Goal: Transaction & Acquisition: Purchase product/service

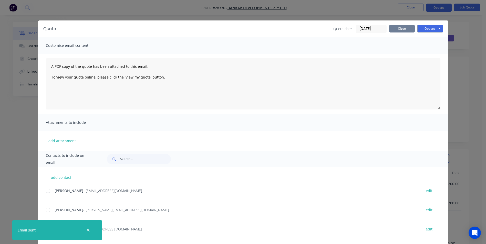
click at [406, 30] on button "Close" at bounding box center [402, 29] width 26 height 8
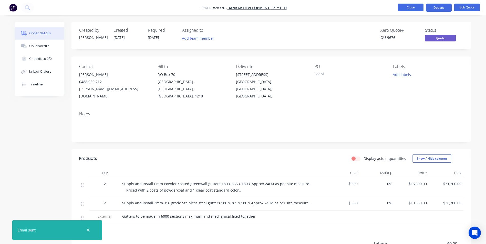
click at [401, 7] on button "Close" at bounding box center [411, 8] width 26 height 8
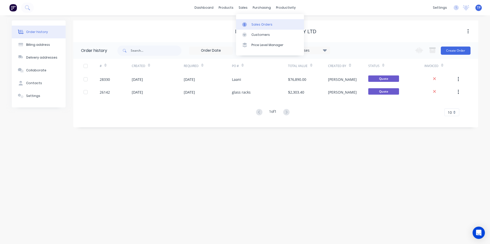
click at [260, 26] on div "Sales Orders" at bounding box center [261, 24] width 21 height 5
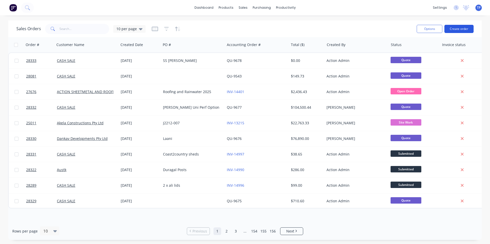
click at [459, 29] on button "Create order" at bounding box center [458, 29] width 29 height 8
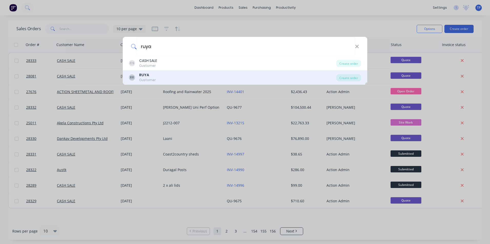
type input "ruya"
click at [155, 81] on div "RR RUYA Customer" at bounding box center [232, 77] width 207 height 10
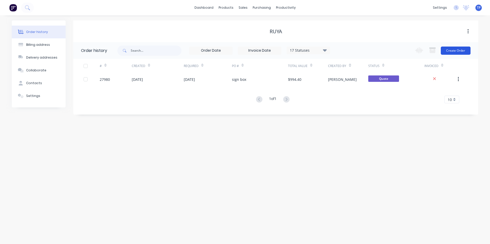
click at [461, 51] on button "Create Order" at bounding box center [455, 51] width 30 height 8
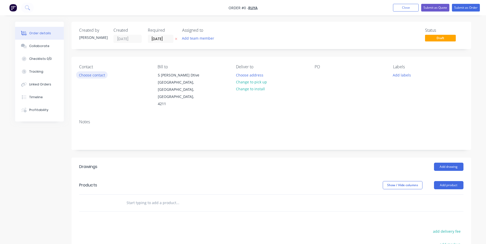
click at [103, 74] on button "Choose contact" at bounding box center [91, 74] width 31 height 7
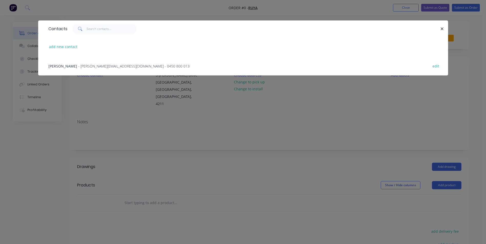
click at [65, 67] on span "Alex Prowse" at bounding box center [62, 66] width 29 height 5
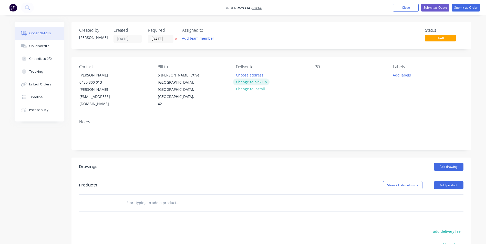
click at [260, 80] on button "Change to pick up" at bounding box center [251, 82] width 36 height 7
click at [314, 74] on div "Contact Alex Prowse 0450 800 013 alex@ruyaaluminium.com Bill to 5 Alex Fisher D…" at bounding box center [270, 86] width 399 height 59
click at [319, 72] on div at bounding box center [318, 74] width 8 height 7
click at [450, 181] on button "Add product" at bounding box center [448, 185] width 29 height 8
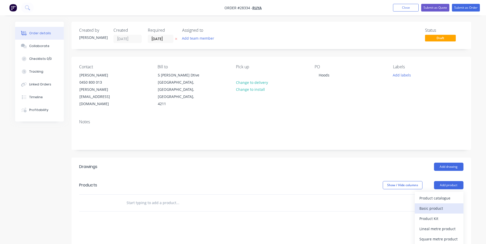
click at [430, 205] on div "Basic product" at bounding box center [438, 208] width 39 height 7
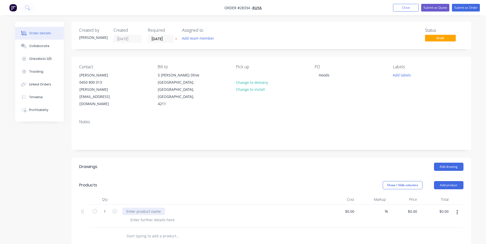
click at [145, 208] on div at bounding box center [143, 211] width 43 height 7
click at [414, 208] on input "0" at bounding box center [416, 211] width 6 height 7
type input "$507.00"
click at [389, 228] on div at bounding box center [271, 236] width 384 height 17
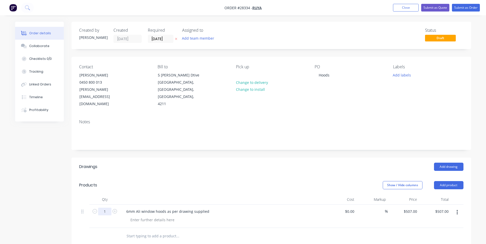
click at [103, 208] on input "1" at bounding box center [104, 212] width 13 height 8
type input "10"
type input "$5,070.00"
click at [216, 231] on input "text" at bounding box center [177, 236] width 102 height 10
click at [431, 6] on button "Submit as Quote" at bounding box center [435, 8] width 28 height 8
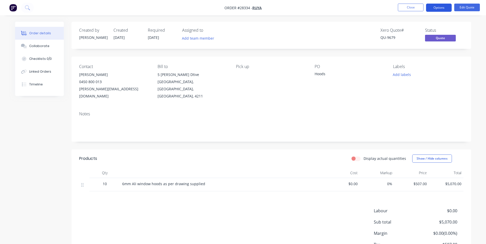
click at [432, 8] on button "Options" at bounding box center [439, 8] width 26 height 8
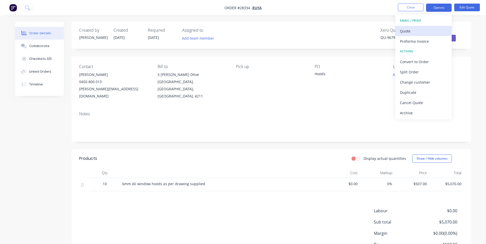
click at [410, 31] on div "Quote" at bounding box center [423, 30] width 47 height 7
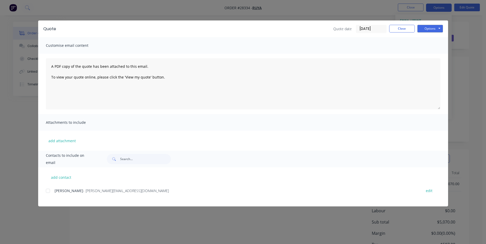
click at [48, 191] on div at bounding box center [48, 191] width 10 height 10
click at [422, 29] on button "Options" at bounding box center [430, 29] width 26 height 8
click at [426, 54] on button "Email" at bounding box center [433, 54] width 33 height 8
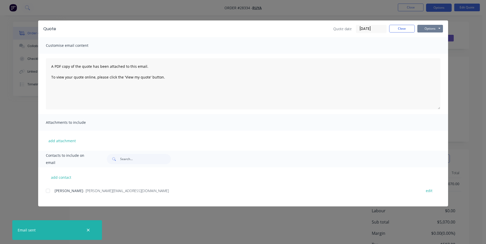
click at [425, 30] on button "Options" at bounding box center [430, 29] width 26 height 8
click at [426, 45] on button "Print" at bounding box center [433, 46] width 33 height 8
click at [397, 27] on button "Close" at bounding box center [402, 29] width 26 height 8
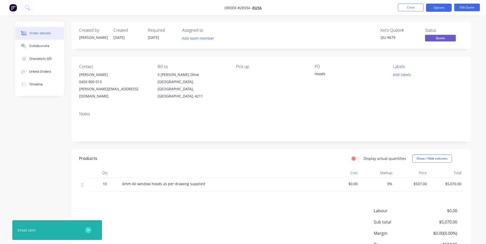
click at [87, 228] on icon "button" at bounding box center [88, 230] width 3 height 5
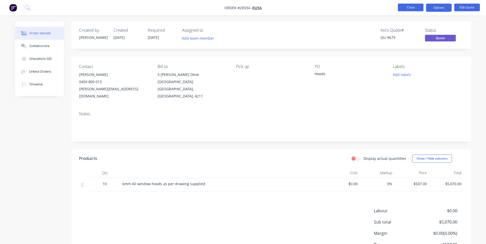
click at [401, 5] on button "Close" at bounding box center [411, 8] width 26 height 8
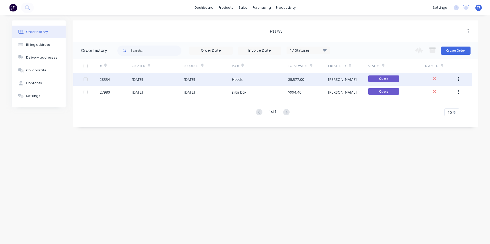
click at [161, 82] on div "[DATE]" at bounding box center [158, 79] width 52 height 13
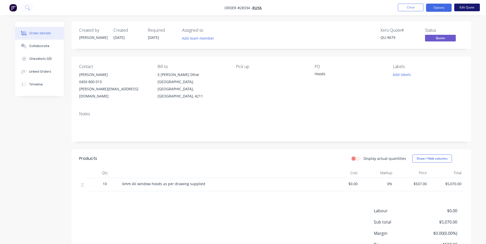
click at [459, 8] on button "Edit Quote" at bounding box center [467, 8] width 26 height 8
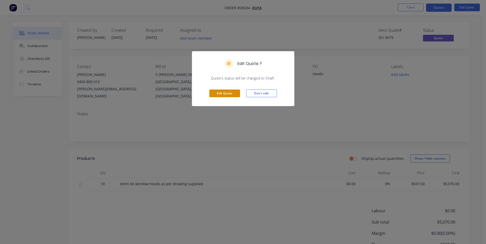
click at [230, 92] on button "Edit Quote" at bounding box center [224, 94] width 31 height 8
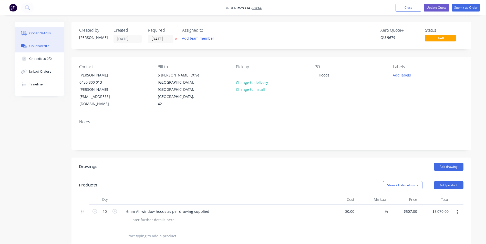
click at [40, 46] on div "Collaborate" at bounding box center [39, 46] width 20 height 5
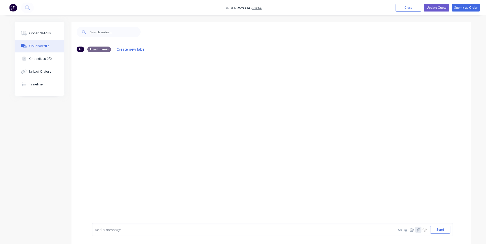
click at [418, 230] on icon "button" at bounding box center [417, 230] width 3 height 4
click at [426, 53] on div "All Attachments Create new label" at bounding box center [270, 49] width 399 height 14
click at [440, 231] on button "Send" at bounding box center [440, 230] width 20 height 8
click at [402, 6] on button "Close" at bounding box center [408, 8] width 26 height 8
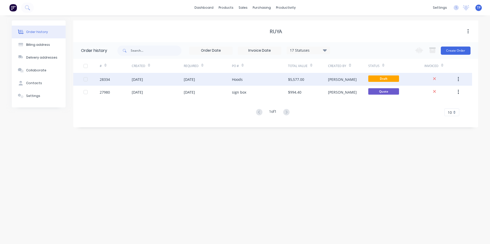
click at [223, 77] on div "[DATE]" at bounding box center [208, 79] width 48 height 13
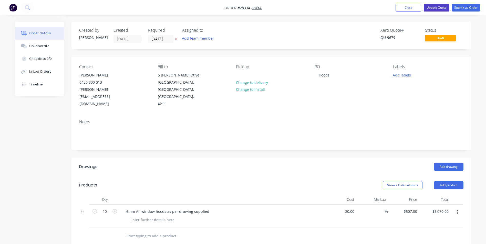
click at [440, 8] on button "Update Quote" at bounding box center [437, 8] width 26 height 8
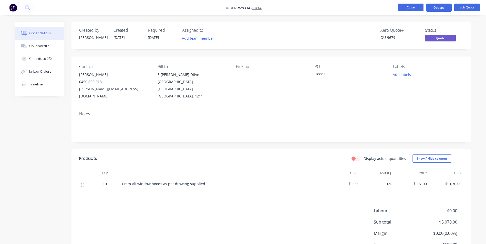
click at [402, 7] on button "Close" at bounding box center [411, 8] width 26 height 8
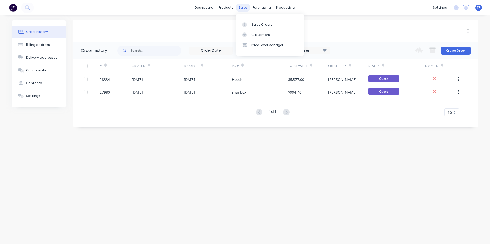
click at [240, 8] on div "sales" at bounding box center [243, 8] width 14 height 8
click at [260, 25] on div "Sales Orders" at bounding box center [261, 24] width 21 height 5
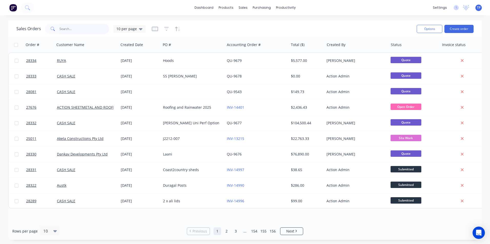
click at [72, 29] on input "text" at bounding box center [84, 29] width 50 height 10
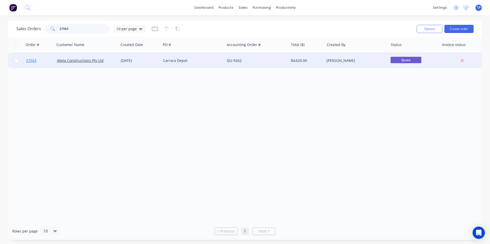
type input "27563"
click at [49, 62] on link "27563" at bounding box center [41, 60] width 31 height 15
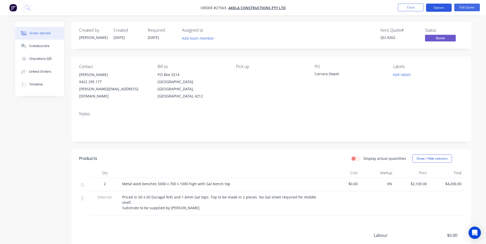
click at [435, 7] on button "Options" at bounding box center [439, 8] width 26 height 8
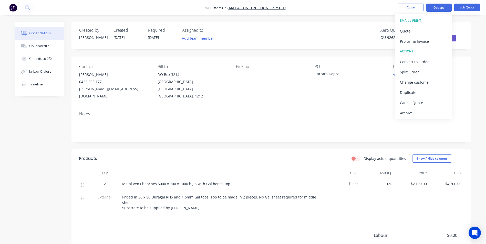
click at [363, 52] on div "Created by Tony Created 01/08/25 Required 01/08/25 Assigned to Add team member …" at bounding box center [270, 161] width 399 height 278
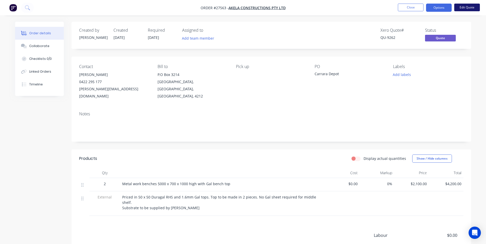
click at [466, 7] on button "Edit Quote" at bounding box center [467, 8] width 26 height 8
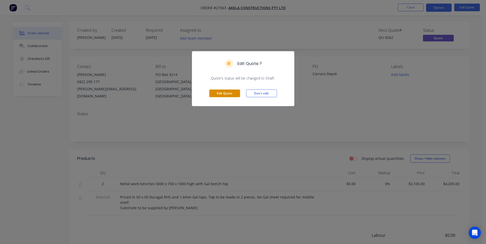
click at [231, 91] on button "Edit Quote" at bounding box center [224, 94] width 31 height 8
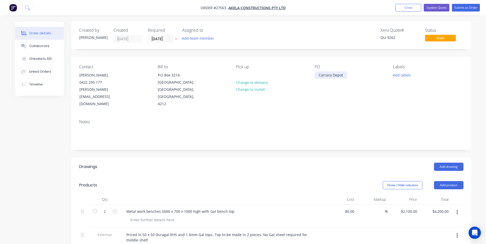
click at [343, 75] on div "Carrara Depot" at bounding box center [330, 74] width 33 height 7
click at [245, 82] on button "Change to delivery" at bounding box center [251, 82] width 37 height 7
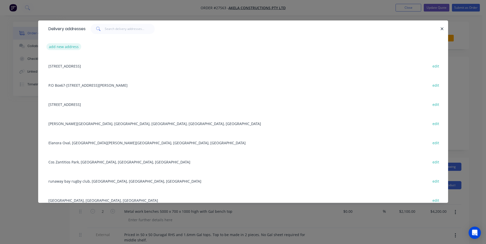
click at [61, 47] on button "add new address" at bounding box center [63, 46] width 35 height 7
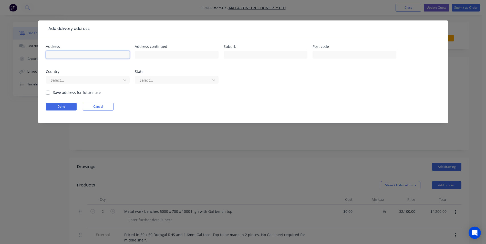
click at [52, 53] on input "text" at bounding box center [88, 55] width 84 height 8
type input "[STREET_ADDRESS]"
drag, startPoint x: 165, startPoint y: 54, endPoint x: 190, endPoint y: 57, distance: 25.3
click at [165, 54] on input "text" at bounding box center [177, 55] width 84 height 8
type input "Carrara"
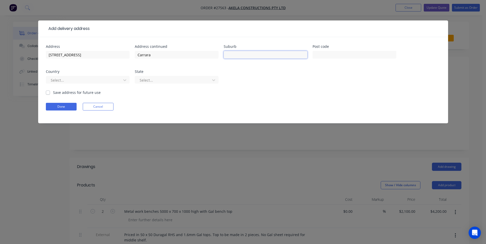
click at [272, 56] on input "text" at bounding box center [266, 55] width 84 height 8
type input "Carrara"
click at [154, 55] on input "Carrara" at bounding box center [177, 55] width 84 height 8
type input "C"
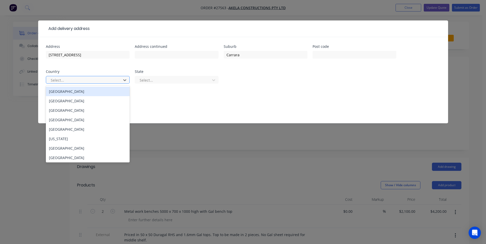
drag, startPoint x: 126, startPoint y: 80, endPoint x: 122, endPoint y: 84, distance: 5.6
click at [71, 91] on div "Australia" at bounding box center [88, 91] width 84 height 9
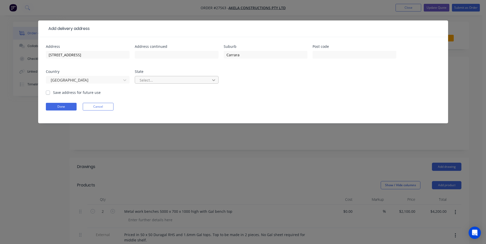
click at [212, 80] on icon at bounding box center [213, 80] width 3 height 2
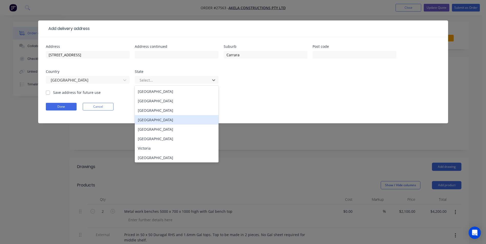
click at [145, 120] on div "Queensland" at bounding box center [177, 119] width 84 height 9
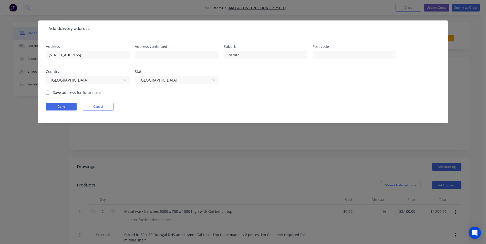
click at [53, 92] on label "Save address for future use" at bounding box center [77, 92] width 48 height 5
click at [49, 92] on input "Save address for future use" at bounding box center [48, 92] width 4 height 5
checkbox input "true"
click at [71, 106] on button "Done" at bounding box center [61, 107] width 31 height 8
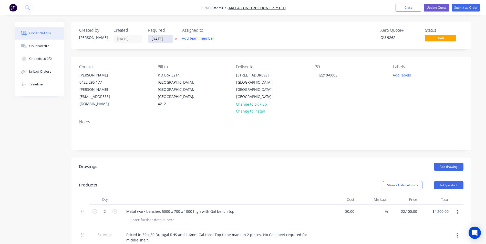
click at [171, 40] on input "01/08/25" at bounding box center [160, 39] width 25 height 8
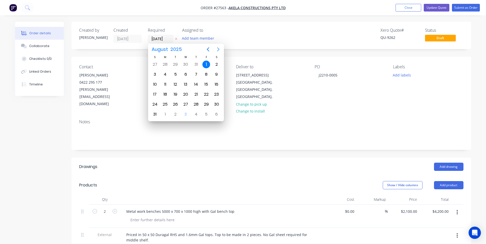
click at [219, 50] on icon "Next page" at bounding box center [218, 49] width 2 height 4
click at [187, 85] on div "17" at bounding box center [186, 85] width 8 height 8
type input "[DATE]"
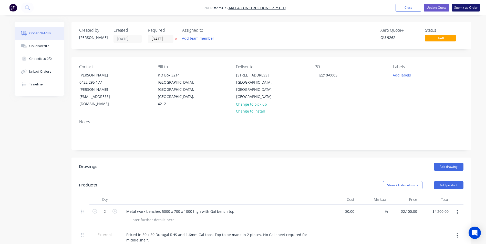
click at [468, 7] on button "Submit as Order" at bounding box center [466, 8] width 28 height 8
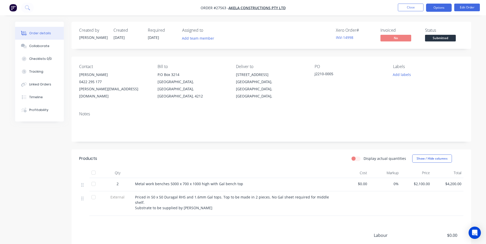
click at [437, 8] on button "Options" at bounding box center [439, 8] width 26 height 8
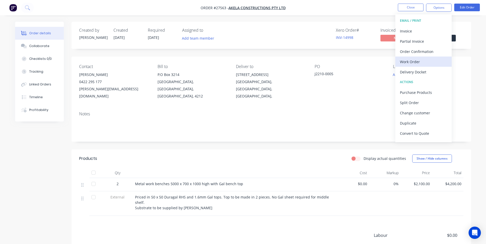
click at [411, 62] on div "Work Order" at bounding box center [423, 61] width 47 height 7
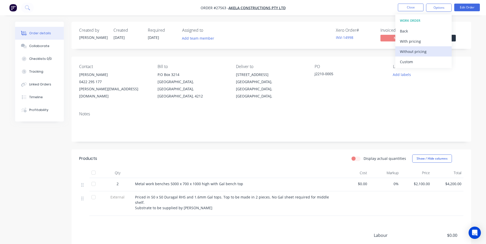
click at [407, 50] on div "Without pricing" at bounding box center [423, 51] width 47 height 7
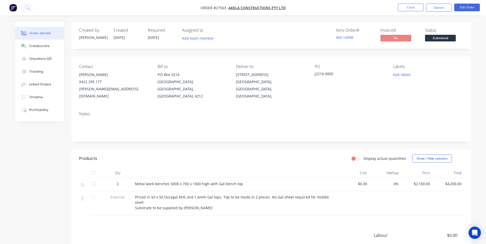
click at [309, 53] on div "Created by Tony Created 01/08/25 Required 17/09/25 Assigned to Add team member …" at bounding box center [270, 161] width 399 height 278
click at [38, 44] on div "Collaborate" at bounding box center [39, 46] width 20 height 5
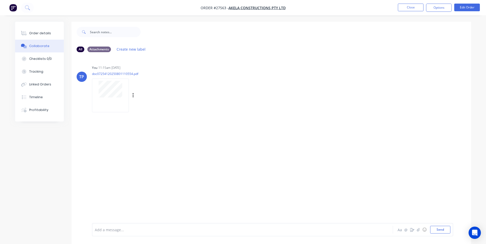
click at [111, 99] on div at bounding box center [110, 96] width 37 height 34
click at [401, 7] on button "Close" at bounding box center [411, 8] width 26 height 8
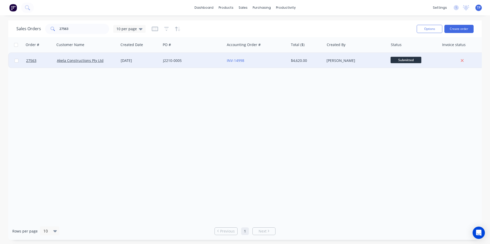
click at [208, 61] on div "J2210-0005" at bounding box center [191, 60] width 57 height 5
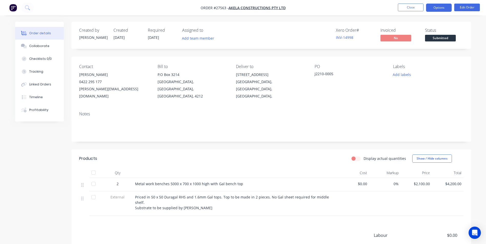
click at [434, 9] on button "Options" at bounding box center [439, 8] width 26 height 8
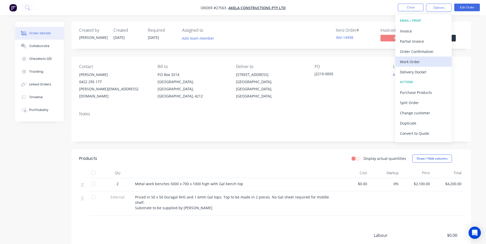
click at [424, 61] on div "Work Order" at bounding box center [423, 61] width 47 height 7
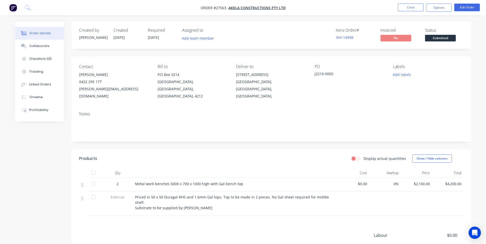
click at [481, 52] on div "Order details Collaborate Checklists 0/0 Tracking Linked Orders Timeline Profit…" at bounding box center [243, 153] width 486 height 307
click at [431, 7] on button "Options" at bounding box center [439, 8] width 26 height 8
click at [429, 7] on button "Options" at bounding box center [439, 8] width 26 height 8
click at [429, 6] on button "Options" at bounding box center [439, 8] width 26 height 8
click at [408, 6] on button "Close" at bounding box center [411, 8] width 26 height 8
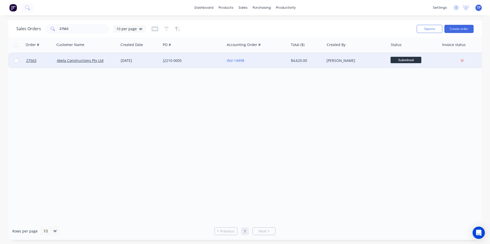
click at [267, 60] on div "INV-14998" at bounding box center [255, 60] width 57 height 5
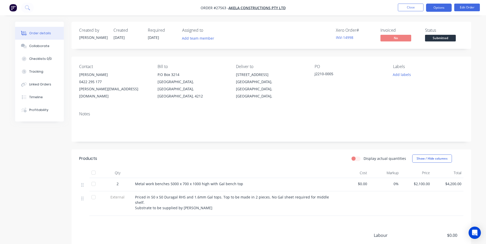
click at [429, 7] on button "Options" at bounding box center [439, 8] width 26 height 8
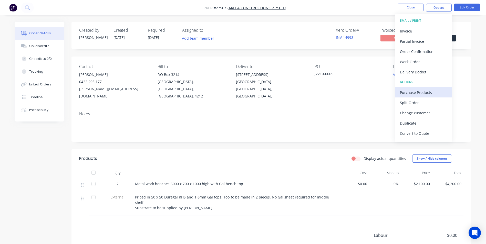
click at [409, 93] on div "Purchase Products" at bounding box center [423, 92] width 47 height 7
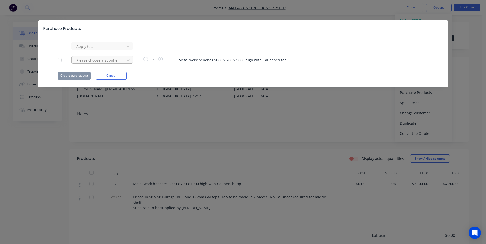
click at [88, 50] on div at bounding box center [99, 46] width 46 height 6
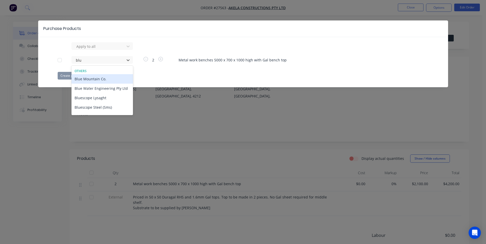
type input "blue"
click at [86, 108] on div "Bluescope Steel (Sms)" at bounding box center [101, 107] width 61 height 9
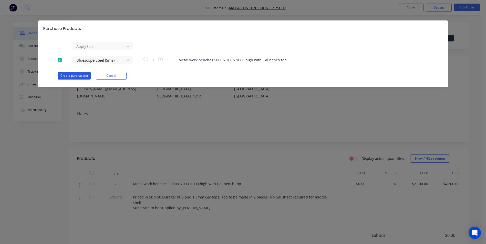
click at [79, 74] on button "Create purchase(s)" at bounding box center [74, 76] width 33 height 8
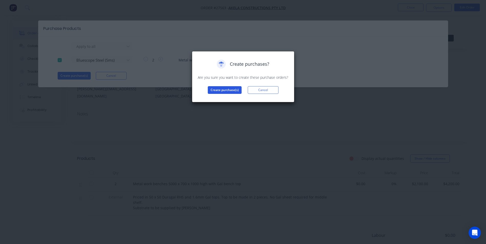
click at [220, 89] on button "Create purchase(s)" at bounding box center [225, 90] width 34 height 8
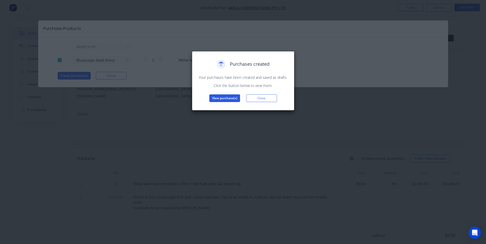
click at [221, 96] on button "View purchase(s)" at bounding box center [224, 98] width 31 height 8
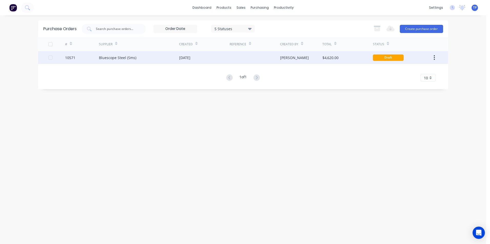
click at [166, 58] on div "Bluescope Steel (Sms)" at bounding box center [139, 57] width 80 height 13
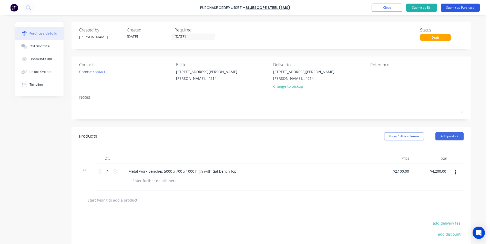
click at [449, 6] on button "Submit as Purchase" at bounding box center [459, 8] width 39 height 8
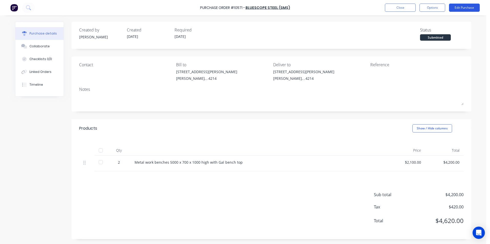
click at [464, 8] on button "Edit Purchase" at bounding box center [464, 8] width 31 height 8
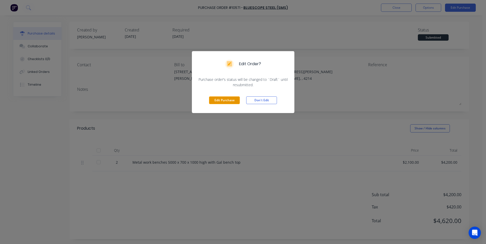
click at [214, 100] on button "Edit Purchase" at bounding box center [224, 101] width 31 height 8
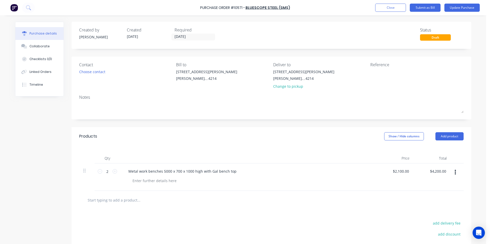
click at [244, 174] on div "Metal work benches 5000 x 700 x 1000 high with Gal bench top" at bounding box center [248, 171] width 248 height 7
click at [233, 174] on div "Metal work benches 5000 x 700 x 1000 high with Gal bench top" at bounding box center [182, 171] width 116 height 7
click at [107, 172] on input "2" at bounding box center [107, 172] width 10 height 8
type input "1"
type input "$2,100.00"
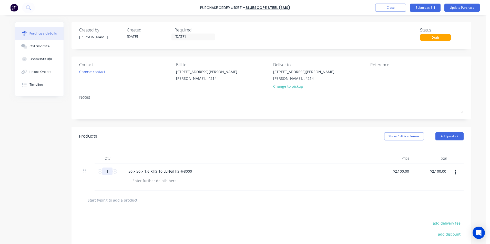
type input "10"
type input "$21,000.00"
type input "10"
click at [402, 172] on input "2100.0000" at bounding box center [400, 171] width 19 height 7
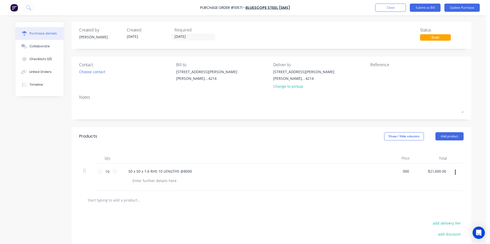
type input "$0.00"
click at [398, 202] on div at bounding box center [271, 200] width 376 height 10
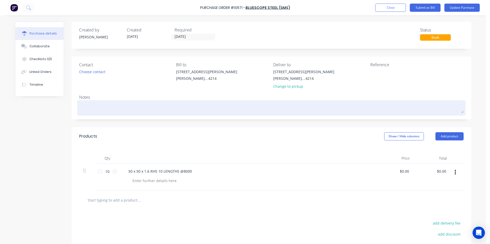
click at [100, 104] on textarea at bounding box center [271, 108] width 384 height 12
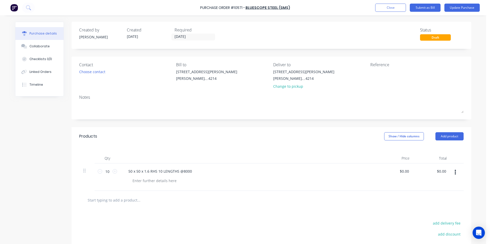
type textarea "x"
type textarea "A"
type textarea "x"
type textarea "Ak"
type textarea "x"
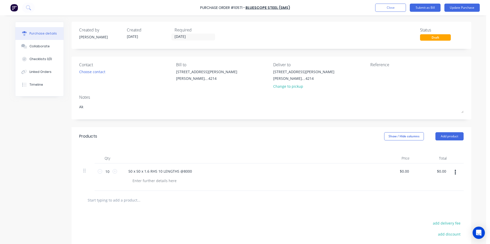
type textarea "Ake"
type textarea "x"
type textarea "Akel"
type textarea "x"
type textarea "Akela"
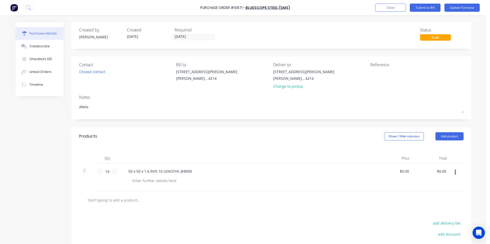
type textarea "x"
type textarea "Akela"
type textarea "x"
type textarea "Akela 3"
type textarea "x"
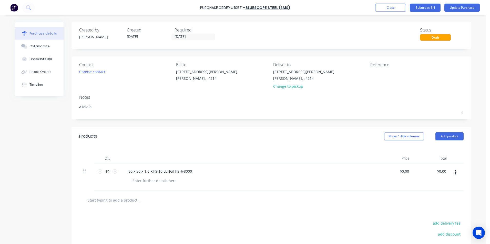
type textarea "Akela"
type textarea "x"
type textarea "Akela #"
type textarea "x"
type textarea "Akela #"
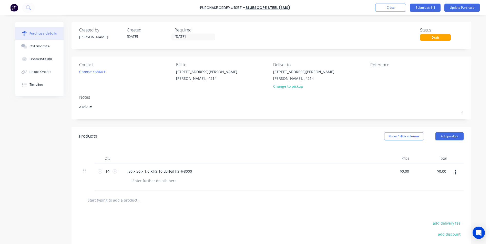
type textarea "x"
type textarea "Akela #2"
type textarea "x"
type textarea "Akela #27"
type textarea "x"
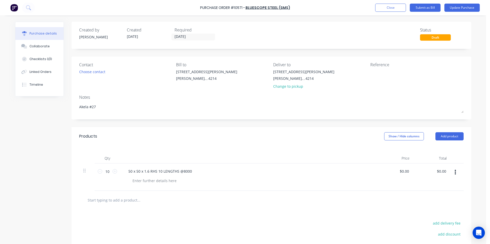
type textarea "Akela #275"
type textarea "x"
type textarea "Akela #2756"
type textarea "x"
type textarea "Akela #27563"
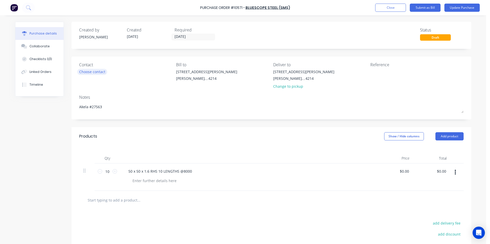
type textarea "x"
type textarea "Akela #27563"
click at [90, 71] on div "Choose contact" at bounding box center [92, 71] width 26 height 5
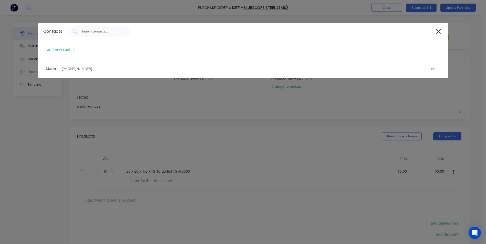
click at [437, 31] on icon at bounding box center [438, 31] width 5 height 7
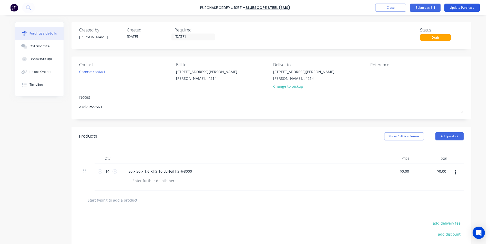
click at [456, 8] on button "Update Purchase" at bounding box center [461, 8] width 35 height 8
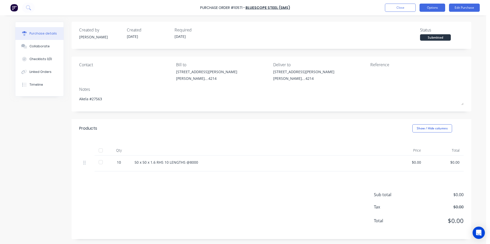
click at [434, 8] on button "Options" at bounding box center [432, 8] width 26 height 8
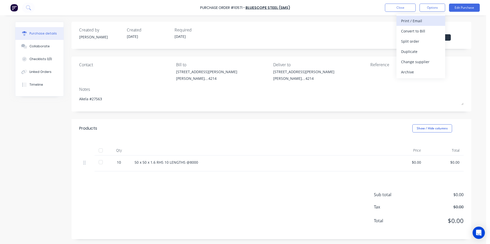
click at [405, 21] on div "Print / Email" at bounding box center [420, 20] width 39 height 7
click at [412, 41] on div "Without pricing" at bounding box center [420, 41] width 39 height 7
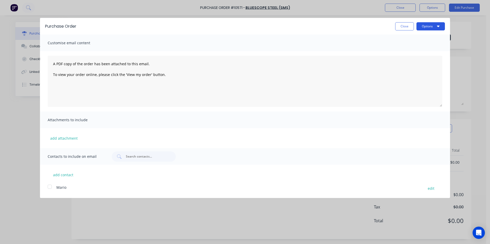
click at [427, 26] on button "Options" at bounding box center [430, 26] width 28 height 8
click at [412, 40] on div "Print" at bounding box center [420, 39] width 39 height 7
click at [397, 25] on button "Close" at bounding box center [404, 26] width 19 height 8
type textarea "x"
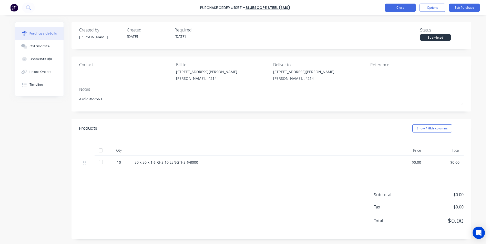
click at [391, 5] on button "Close" at bounding box center [400, 8] width 31 height 8
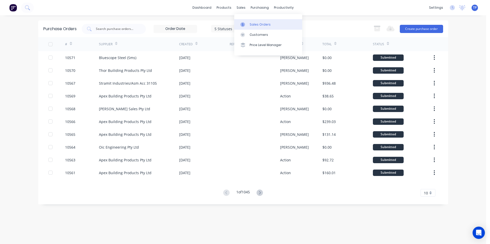
click at [257, 24] on div "Sales Orders" at bounding box center [259, 24] width 21 height 5
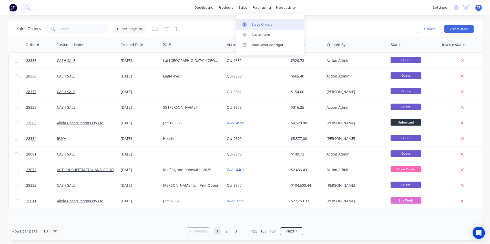
click at [254, 24] on div "Sales Orders" at bounding box center [261, 24] width 21 height 5
click at [81, 27] on input "text" at bounding box center [84, 29] width 50 height 10
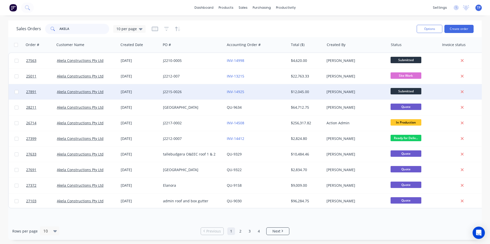
type input "AKELA"
click at [154, 93] on div "[DATE]" at bounding box center [140, 91] width 38 height 5
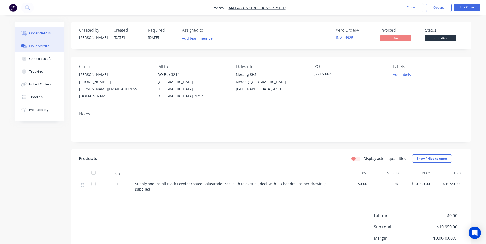
click at [40, 45] on div "Collaborate" at bounding box center [39, 46] width 20 height 5
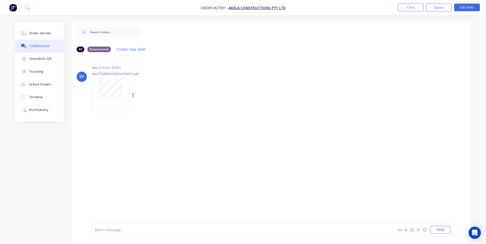
click at [98, 105] on div at bounding box center [110, 96] width 37 height 34
click at [404, 6] on button "Close" at bounding box center [411, 8] width 26 height 8
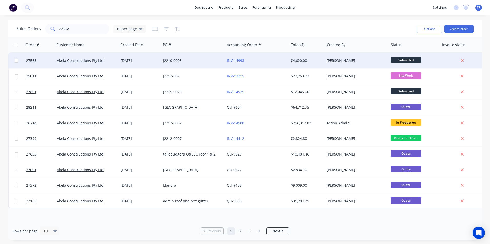
click at [208, 61] on div "J2210-0005" at bounding box center [191, 60] width 57 height 5
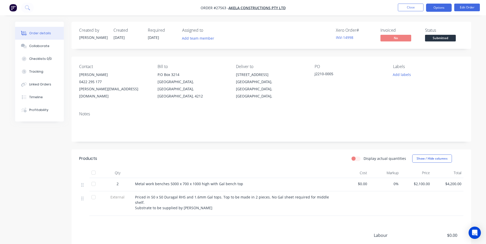
click at [442, 8] on button "Options" at bounding box center [439, 8] width 26 height 8
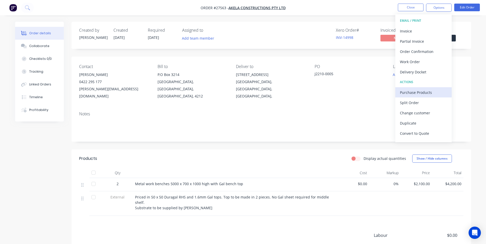
click at [410, 94] on div "Purchase Products" at bounding box center [423, 92] width 47 height 7
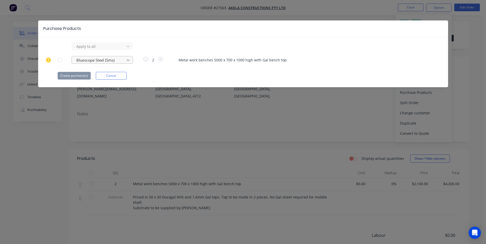
click at [127, 49] on icon at bounding box center [127, 46] width 5 height 5
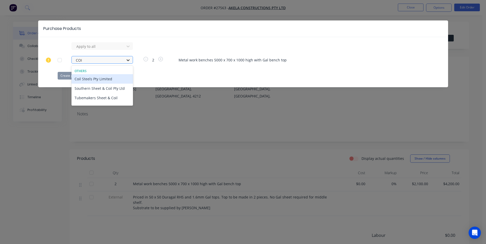
type input "COIL"
click at [92, 80] on div "Coil Steels Pty Limited" at bounding box center [101, 78] width 61 height 9
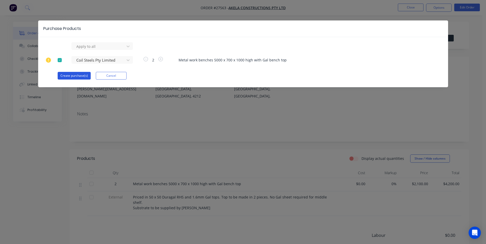
click at [77, 75] on button "Create purchase(s)" at bounding box center [74, 76] width 33 height 8
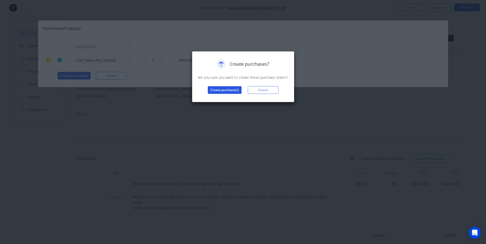
click at [230, 90] on button "Create purchase(s)" at bounding box center [225, 90] width 34 height 8
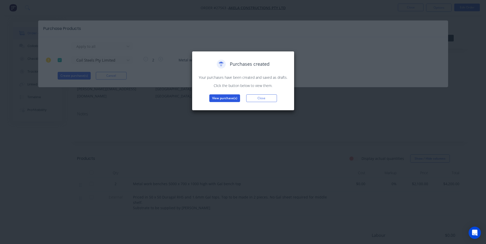
click at [224, 97] on button "View purchase(s)" at bounding box center [224, 98] width 31 height 8
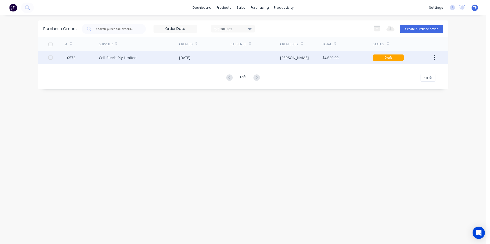
click at [164, 58] on div "Coil Steels Pty Limited" at bounding box center [139, 57] width 80 height 13
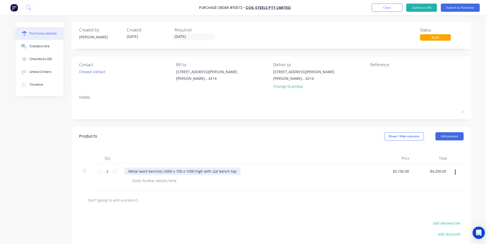
click at [233, 172] on div "Metal work benches 5000 x 700 x 1000 high with Gal bench top" at bounding box center [182, 171] width 116 height 7
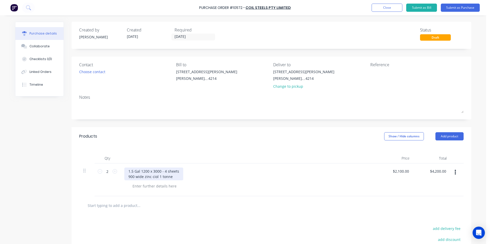
click at [151, 176] on div "1.5 Gal 1200 x 3000 - 4 sheets 900 wide zinc ciol 1 tonne" at bounding box center [153, 174] width 59 height 13
click at [154, 178] on div "1.5 Gal 1200 x 3000 - 4 sheets 900 wide zinc ciol 1 tonne" at bounding box center [153, 174] width 59 height 13
click at [177, 177] on div "1.5 Gal 1200 x 3000 - 4 sheets 900 wide zinc coil 1 tonne" at bounding box center [153, 174] width 59 height 13
click at [172, 177] on div "1.5 Gal 1200 x 3000 - 4 sheets 900 wide zinc coil 1 tonne 9stock)" at bounding box center [156, 174] width 65 height 13
click at [179, 171] on div "1.5 Gal 1200 x 3000 - 4 sheets 900 wide zinc coil 1 tonne (stock)" at bounding box center [156, 174] width 64 height 13
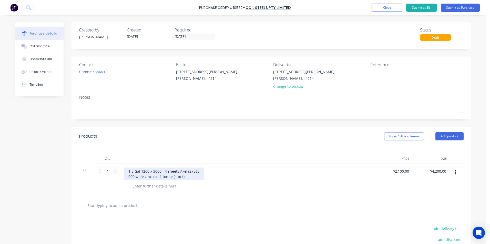
click at [186, 172] on div "1.5 Gal 1200 x 3000 - 4 sheets Akela27563 900 wide zinc coil 1 tonne (stock)" at bounding box center [163, 174] width 79 height 13
click at [448, 7] on button "Submit as Purchase" at bounding box center [459, 8] width 39 height 8
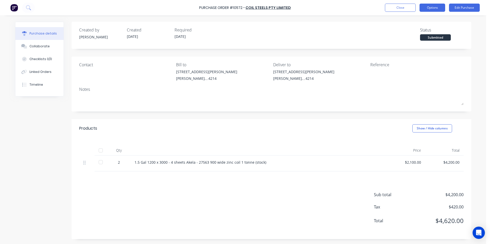
click at [436, 8] on button "Options" at bounding box center [432, 8] width 26 height 8
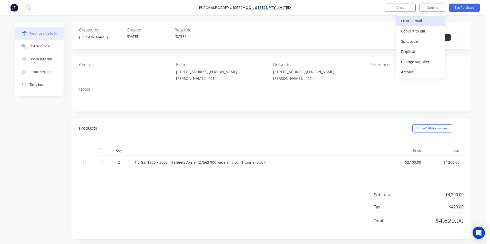
click at [401, 20] on div "Print / Email" at bounding box center [420, 20] width 39 height 7
click at [408, 40] on div "Without pricing" at bounding box center [420, 41] width 39 height 7
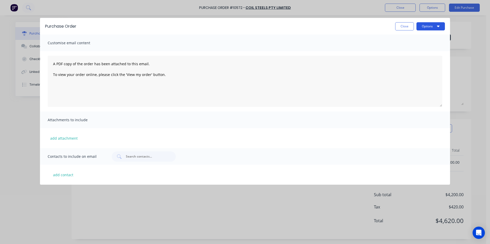
click at [428, 25] on button "Options" at bounding box center [430, 26] width 28 height 8
click at [410, 40] on div "Print" at bounding box center [420, 39] width 39 height 7
click at [404, 25] on button "Close" at bounding box center [404, 26] width 19 height 8
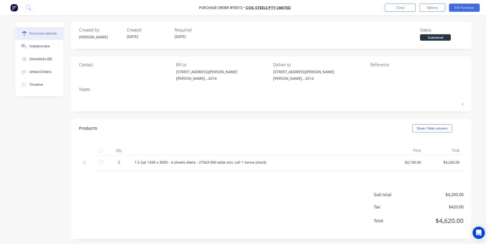
click at [86, 66] on div "Contact" at bounding box center [125, 65] width 93 height 6
click at [79, 66] on div "Contact" at bounding box center [125, 65] width 93 height 6
click at [80, 72] on div "Contact" at bounding box center [125, 73] width 93 height 22
click at [96, 77] on div "Contact" at bounding box center [125, 73] width 93 height 22
click at [87, 66] on div "Contact" at bounding box center [125, 65] width 93 height 6
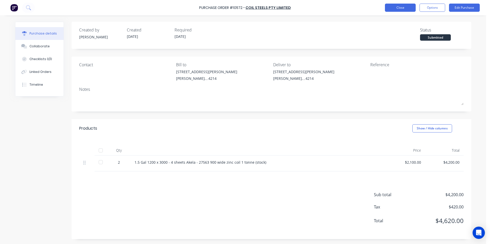
click at [397, 8] on button "Close" at bounding box center [400, 8] width 31 height 8
